Goal: Find specific page/section

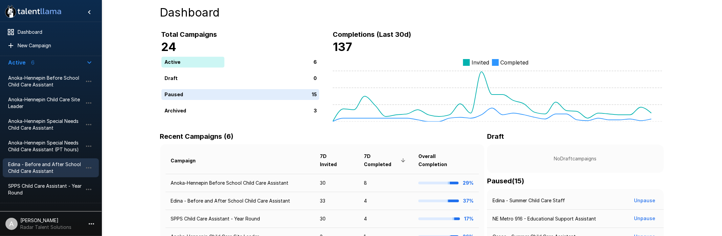
scroll to position [33, 0]
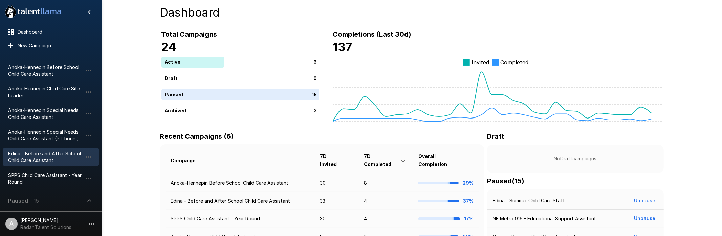
click at [49, 156] on span "Edina - Before and After School Child Care Assistant" at bounding box center [45, 158] width 74 height 14
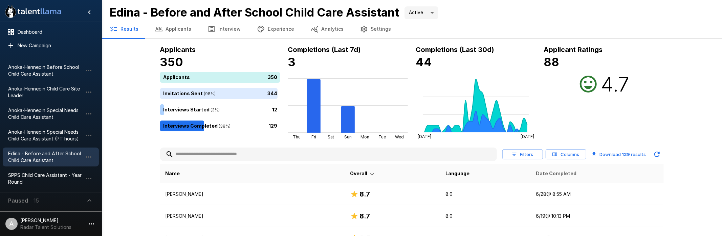
click at [556, 177] on span "Date Completed" at bounding box center [556, 174] width 41 height 8
click at [548, 175] on span "Date Completed" at bounding box center [558, 174] width 49 height 8
click at [236, 75] on div "350" at bounding box center [221, 77] width 122 height 11
